Goal: Task Accomplishment & Management: Complete application form

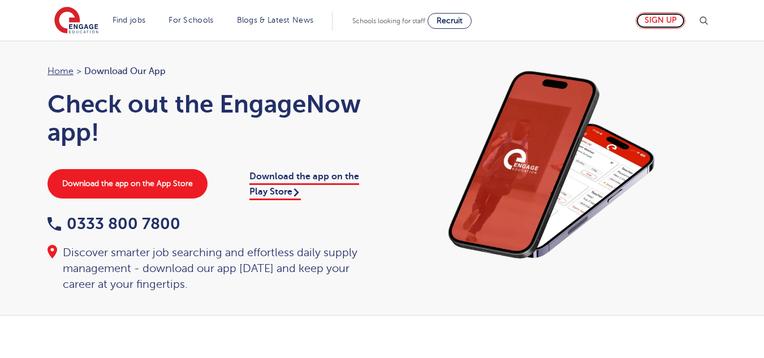
click at [667, 17] on link "Sign up" at bounding box center [661, 20] width 50 height 16
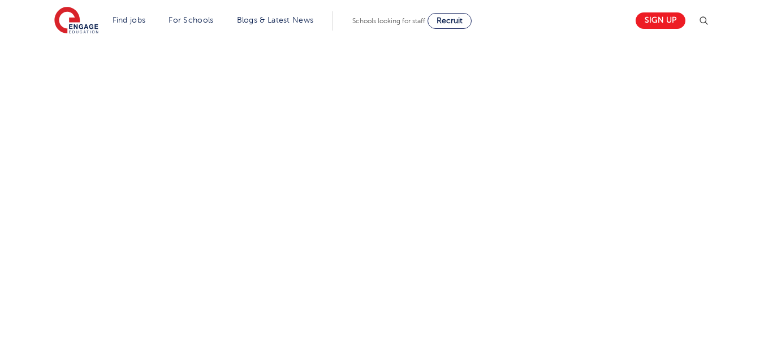
scroll to position [418, 0]
